Goal: Book appointment/travel/reservation

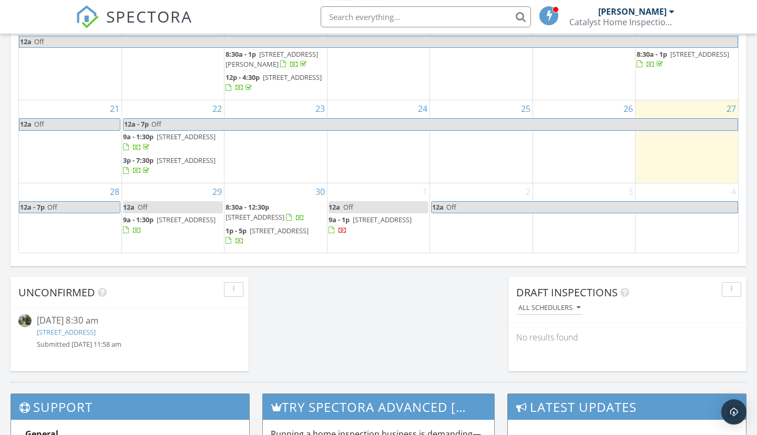
scroll to position [812, 0]
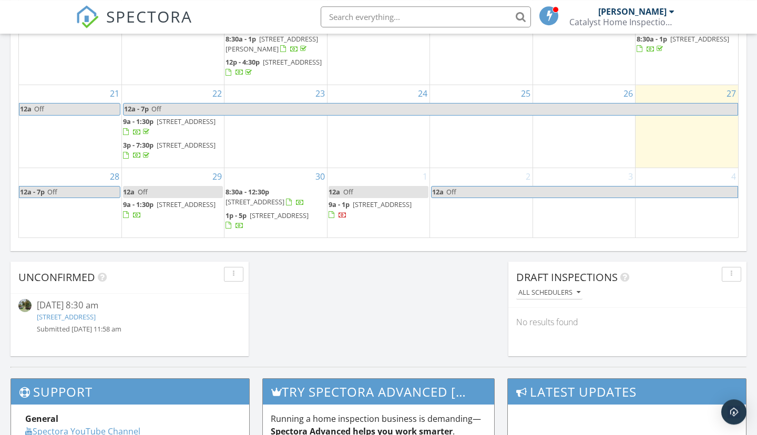
click at [96, 318] on link "[STREET_ADDRESS]" at bounding box center [66, 316] width 59 height 9
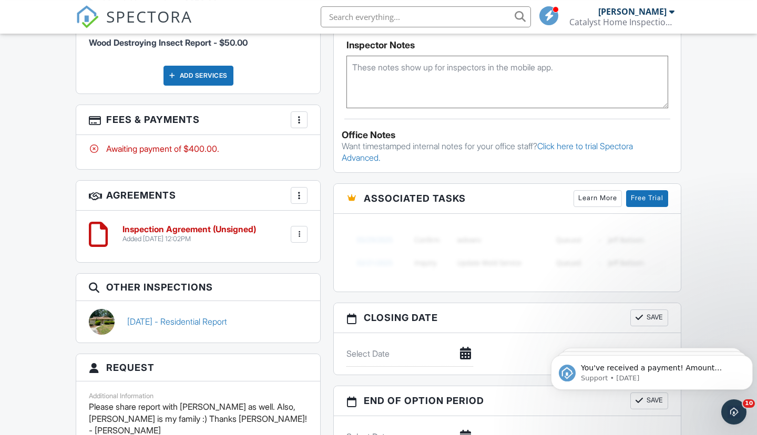
scroll to position [779, 0]
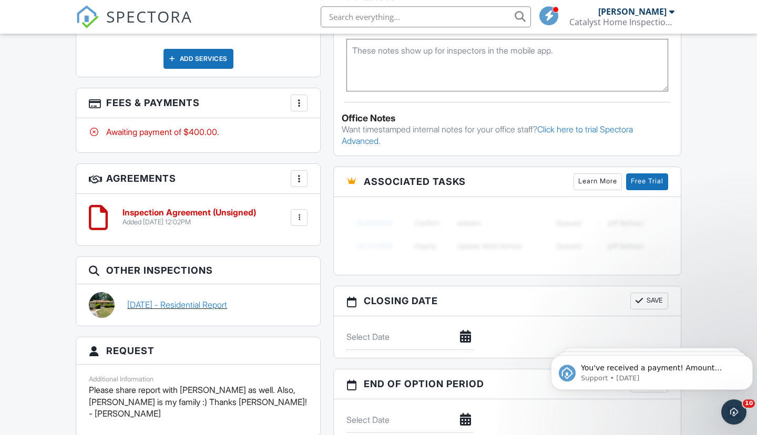
click at [140, 311] on link "04/26/2024 - Residential Report" at bounding box center [177, 305] width 100 height 12
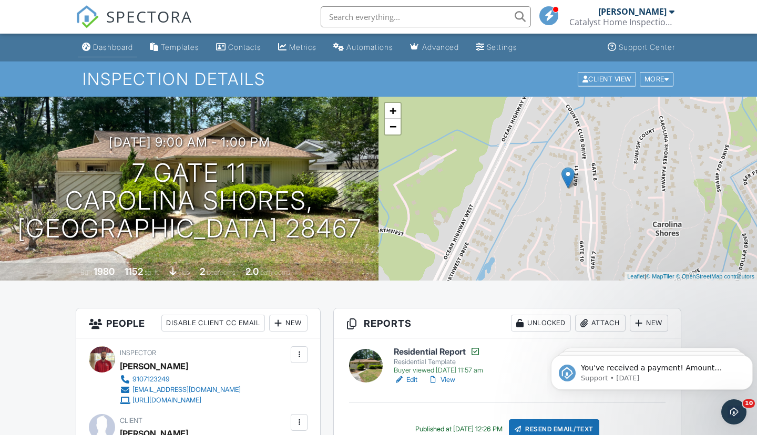
click at [114, 44] on div "Dashboard" at bounding box center [113, 47] width 40 height 9
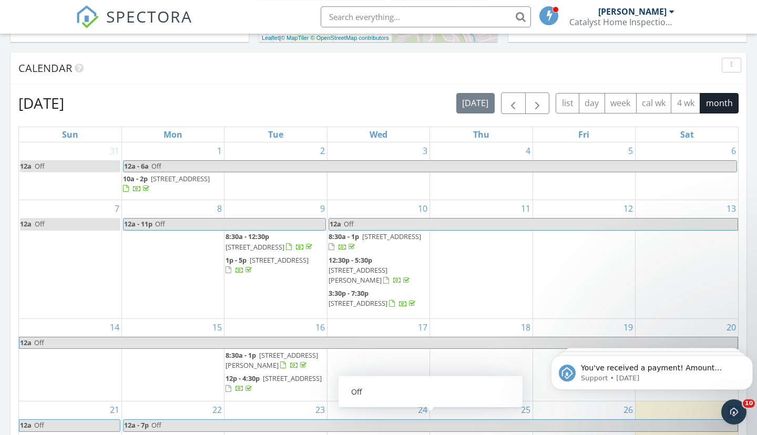
scroll to position [492, 0]
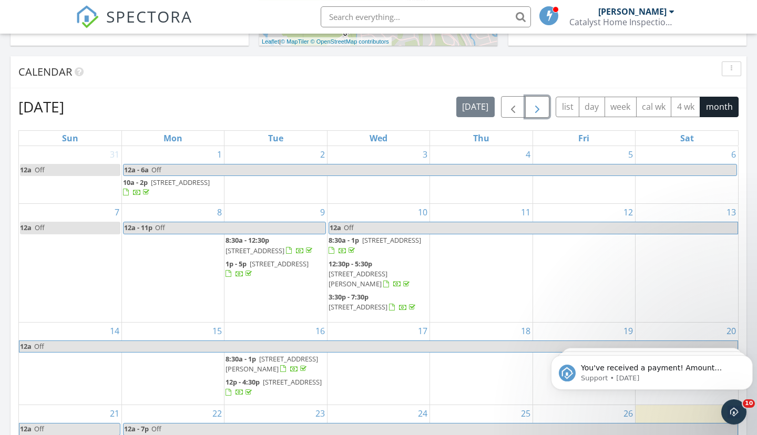
click at [536, 111] on span "button" at bounding box center [537, 107] width 13 height 13
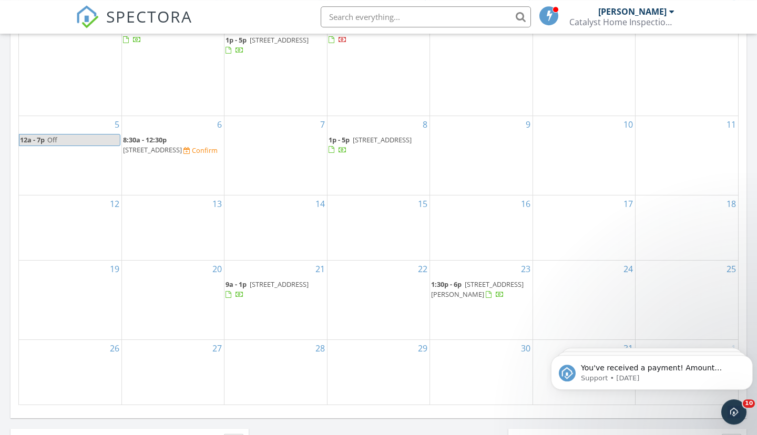
scroll to position [643, 0]
click at [158, 185] on td "6 8:30a - 12:30p 7 Gate 11, Carolina Shores 28467 Confirm" at bounding box center [172, 157] width 103 height 79
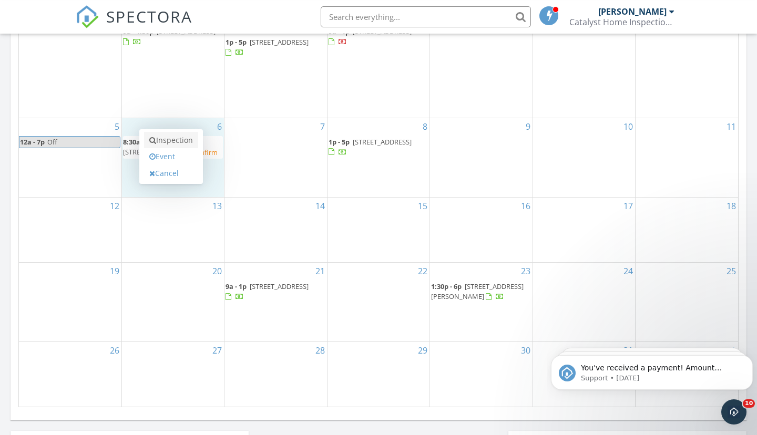
click at [175, 140] on link "Inspection" at bounding box center [171, 140] width 54 height 17
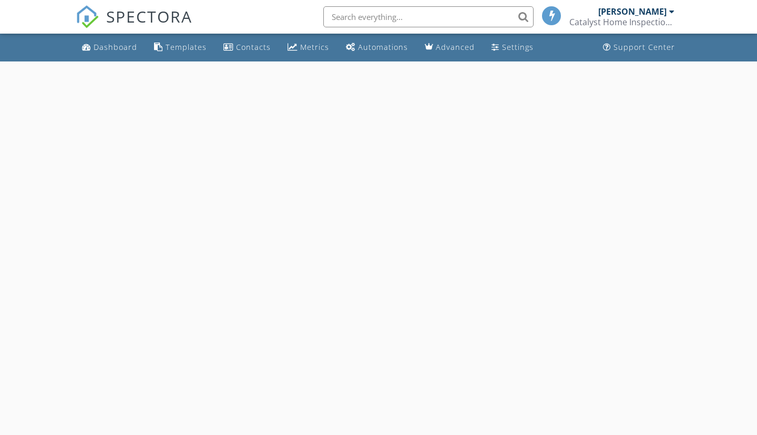
select select "9"
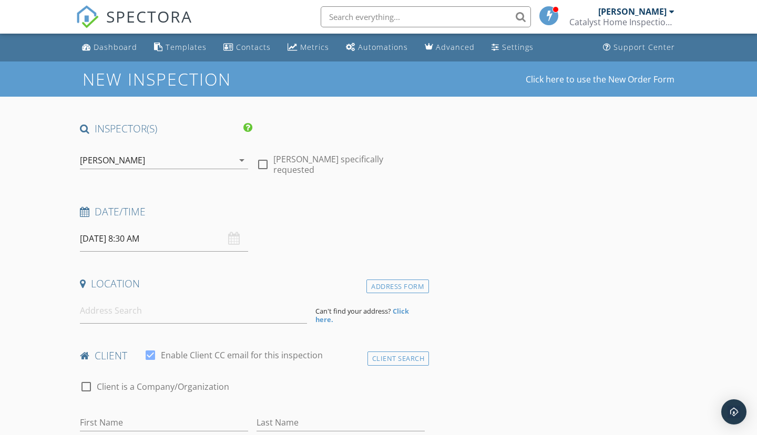
click at [190, 242] on input "[DATE] 8:30 AM" at bounding box center [164, 239] width 168 height 26
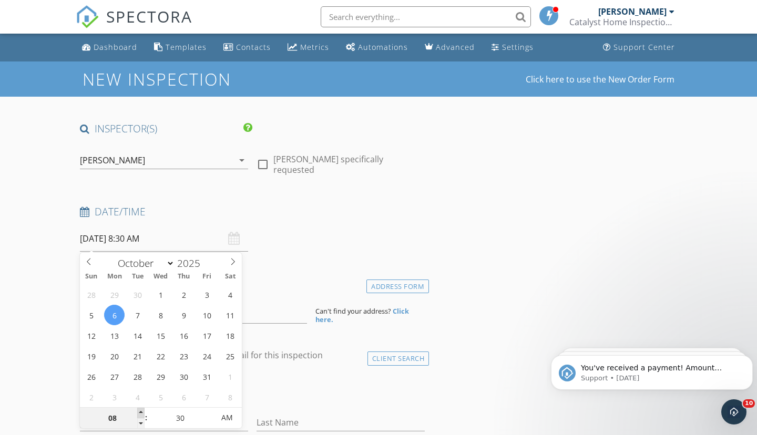
type input "09"
type input "[DATE] 9:30 AM"
click at [143, 412] on span at bounding box center [140, 413] width 7 height 11
type input "10"
type input "[DATE] 10:30 AM"
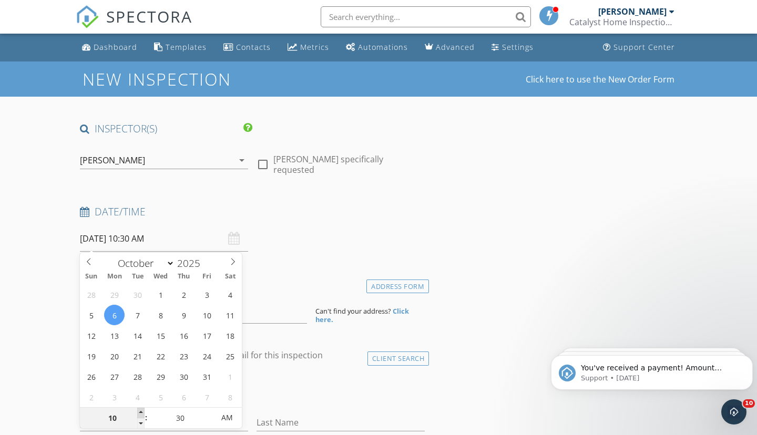
click at [143, 412] on span at bounding box center [140, 413] width 7 height 11
type input "11"
type input "[DATE] 11:30 AM"
click at [143, 412] on span at bounding box center [140, 413] width 7 height 11
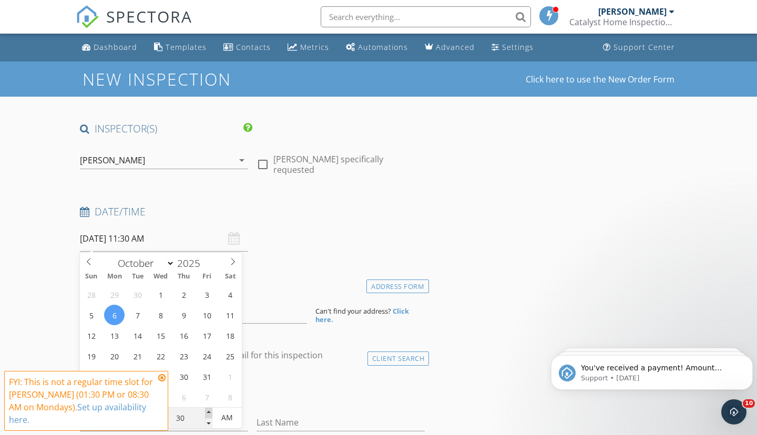
type input "35"
type input "[DATE] 11:35 AM"
click at [211, 413] on span at bounding box center [208, 413] width 7 height 11
type input "40"
type input "[DATE] 11:40 AM"
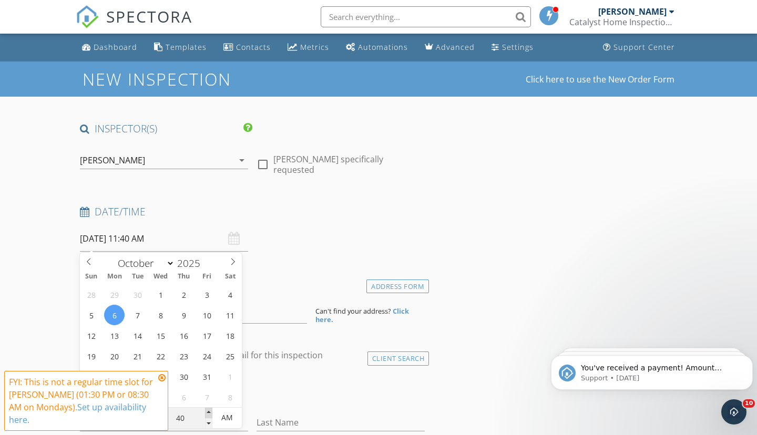
click at [211, 413] on span at bounding box center [208, 413] width 7 height 11
type input "45"
type input "[DATE] 11:45 AM"
click at [211, 413] on span at bounding box center [208, 413] width 7 height 11
type input "50"
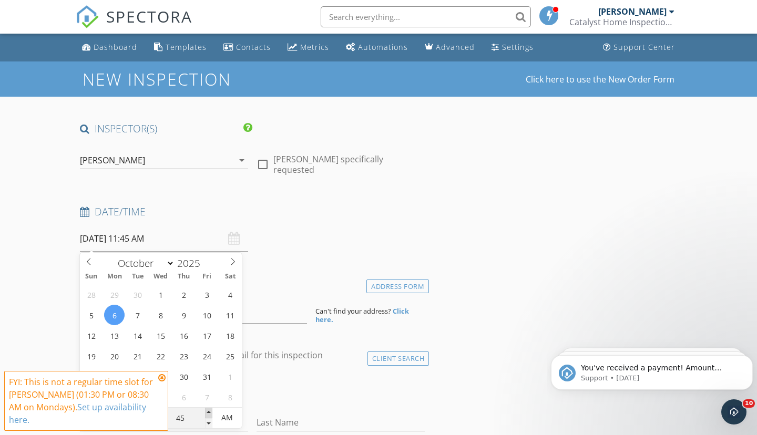
type input "[DATE] 11:50 AM"
click at [211, 413] on span at bounding box center [208, 413] width 7 height 11
type input "55"
type input "[DATE] 11:55 AM"
click at [211, 413] on span at bounding box center [208, 413] width 7 height 11
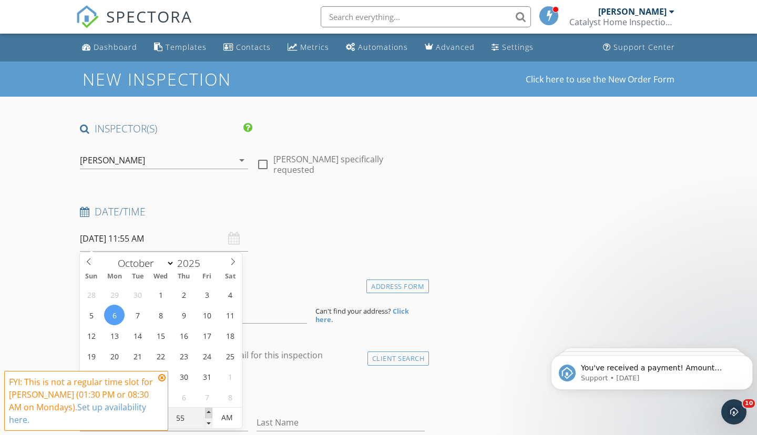
type input "12"
type input "00"
type input "[DATE] 12:00 PM"
click at [211, 413] on span at bounding box center [208, 413] width 7 height 11
click at [162, 382] on icon at bounding box center [161, 378] width 7 height 8
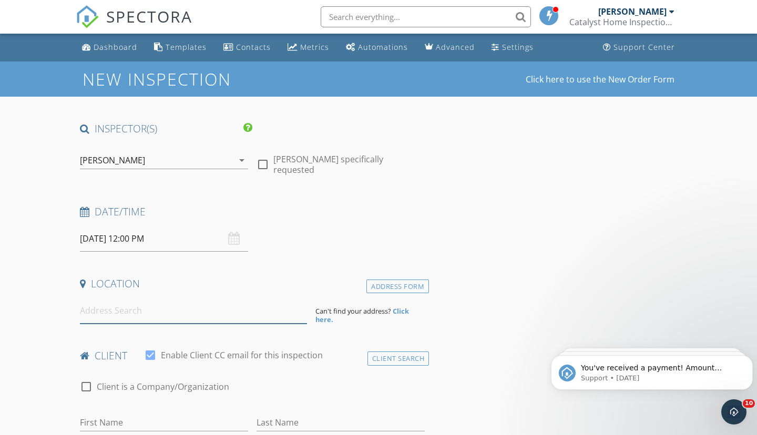
click at [145, 313] on input at bounding box center [193, 311] width 227 height 26
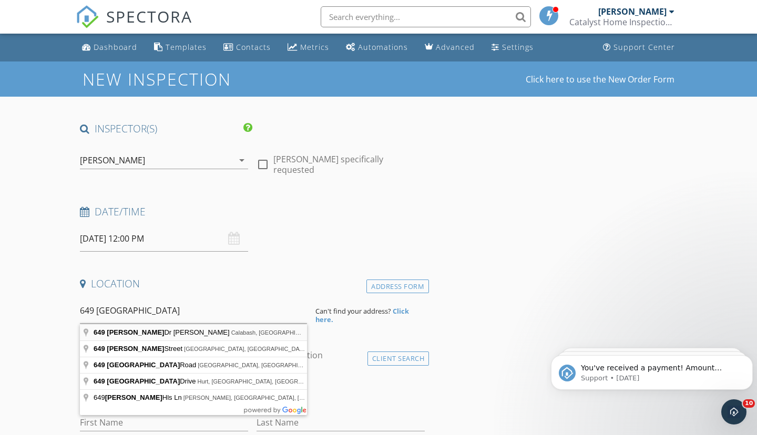
type input "[STREET_ADDRESS][PERSON_NAME]"
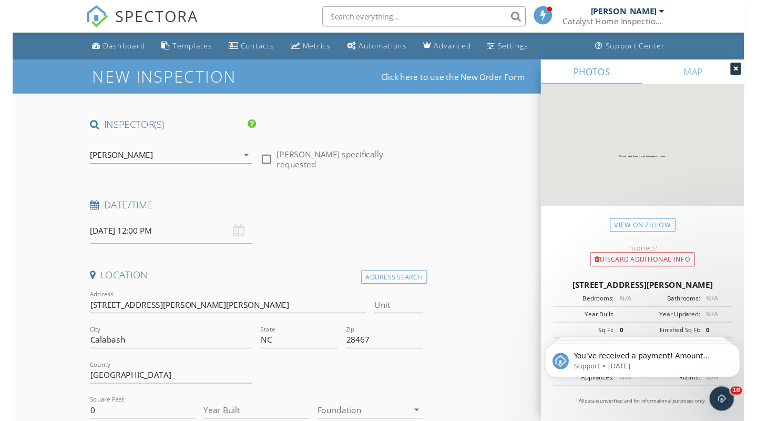
scroll to position [11, 0]
